Goal: Check status: Check status

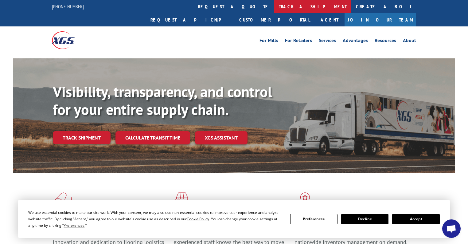
click at [274, 6] on link "track a shipment" at bounding box center [312, 6] width 77 height 13
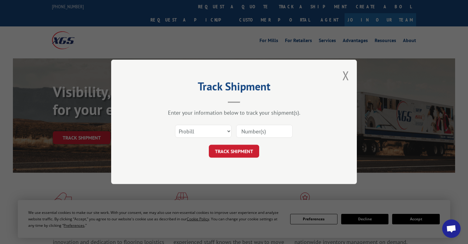
click at [248, 131] on input at bounding box center [264, 131] width 57 height 13
paste input "17331254"
type input "17331254"
click at [232, 154] on button "TRACK SHIPMENT" at bounding box center [234, 151] width 50 height 13
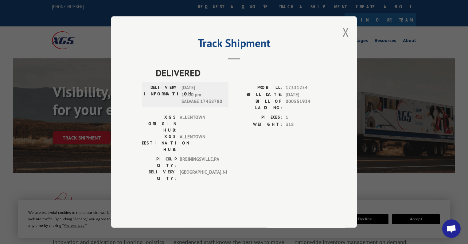
drag, startPoint x: 343, startPoint y: 49, endPoint x: 338, endPoint y: 49, distance: 5.2
click at [343, 40] on button "Close modal" at bounding box center [345, 32] width 7 height 16
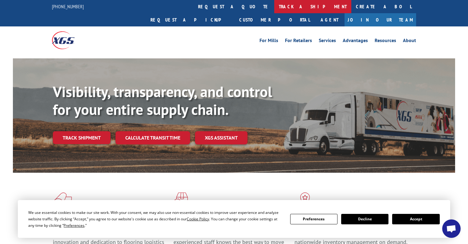
click at [274, 9] on link "track a shipment" at bounding box center [312, 6] width 77 height 13
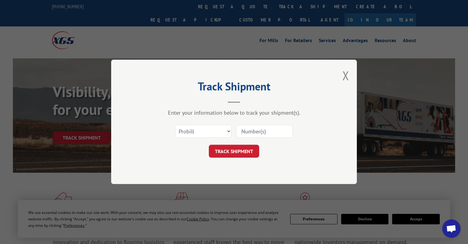
click at [243, 133] on input at bounding box center [264, 131] width 57 height 13
type input "17438780"
click at [234, 151] on button "TRACK SHIPMENT" at bounding box center [234, 151] width 50 height 13
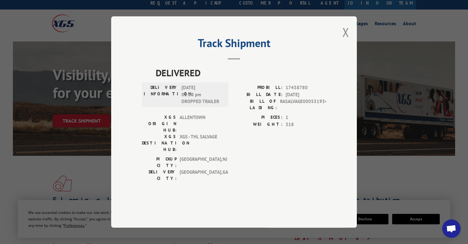
scroll to position [25, 0]
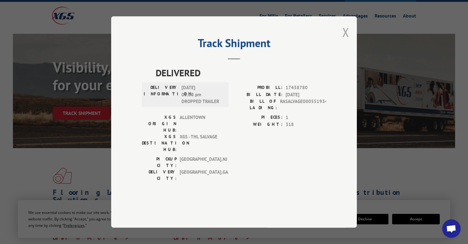
click at [346, 40] on button "Close modal" at bounding box center [345, 32] width 7 height 16
